Goal: Navigation & Orientation: Find specific page/section

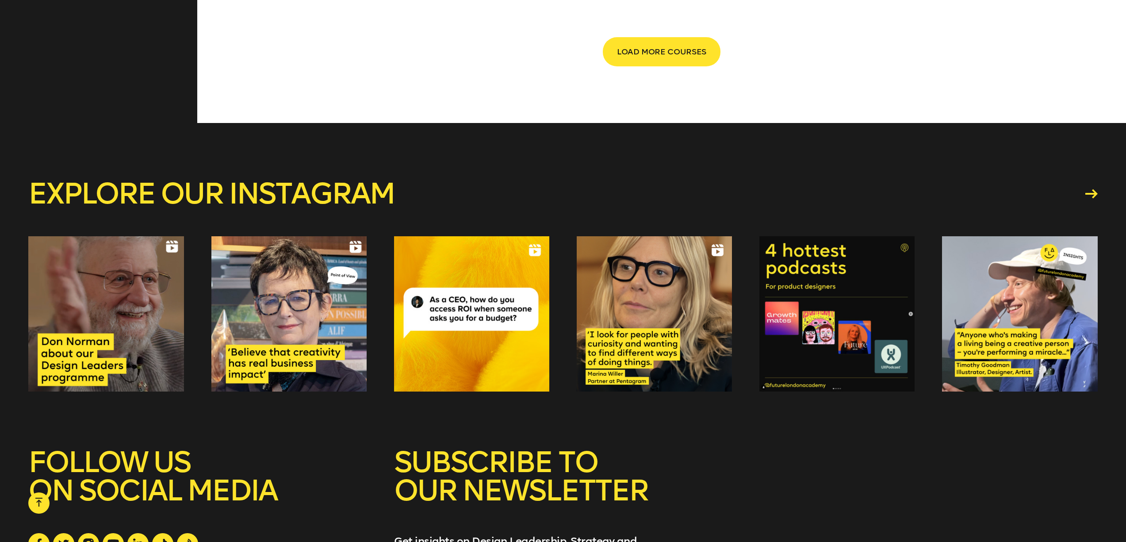
scroll to position [2263, 0]
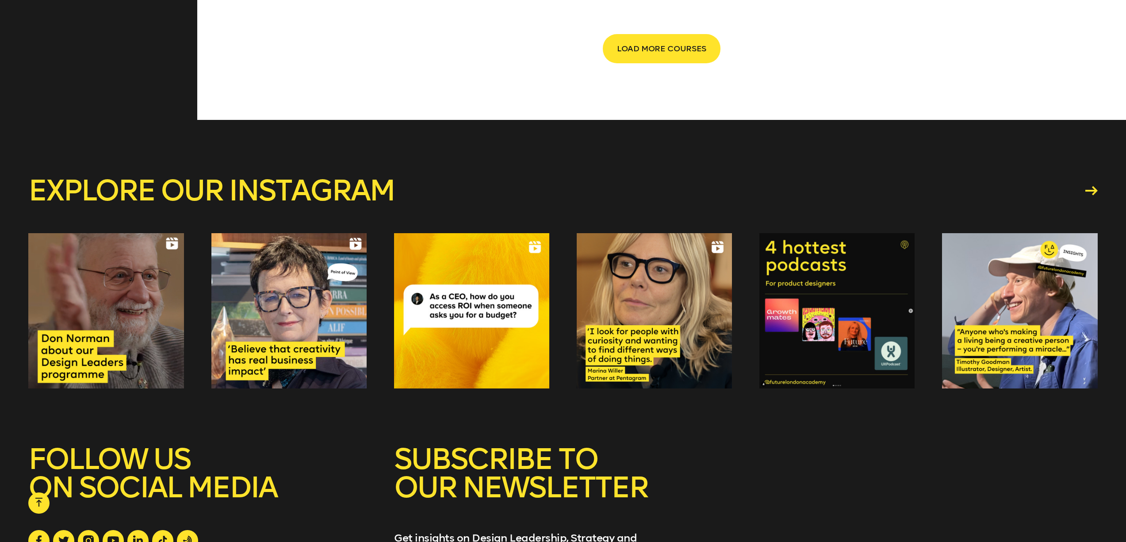
click at [154, 333] on div at bounding box center [105, 310] width 155 height 155
